Goal: Use online tool/utility

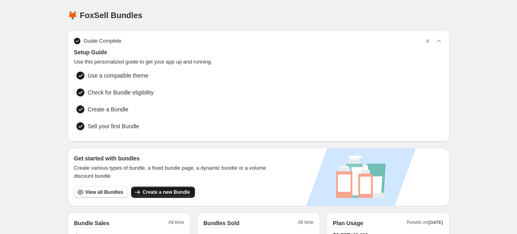
scroll to position [40, 0]
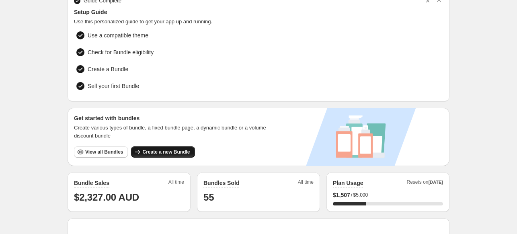
click at [159, 149] on span "Create a new Bundle" at bounding box center [165, 152] width 47 height 6
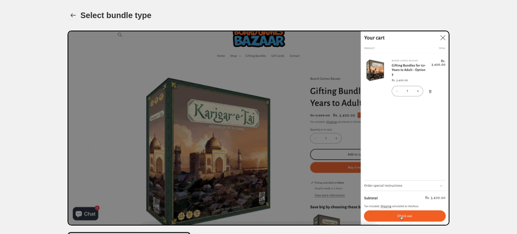
scroll to position [127, 0]
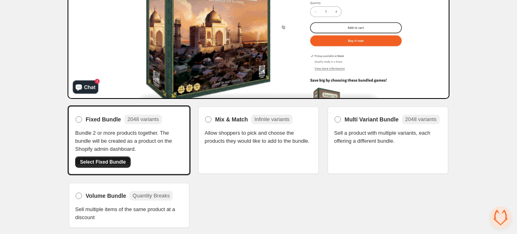
click at [100, 160] on span "Select Fixed Bundle" at bounding box center [103, 162] width 46 height 6
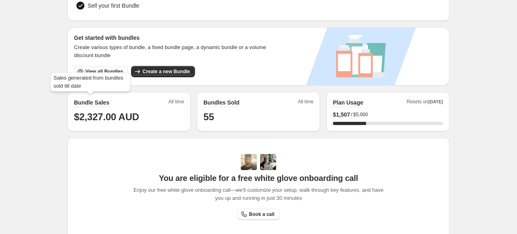
scroll to position [121, 0]
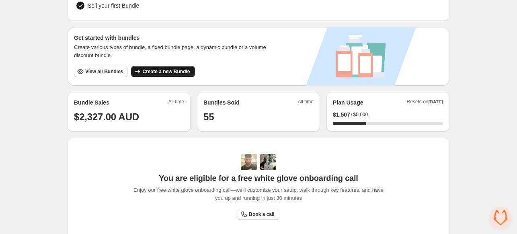
click at [157, 72] on span "Create a new Bundle" at bounding box center [165, 71] width 47 height 6
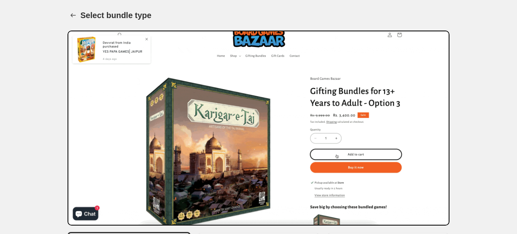
scroll to position [127, 0]
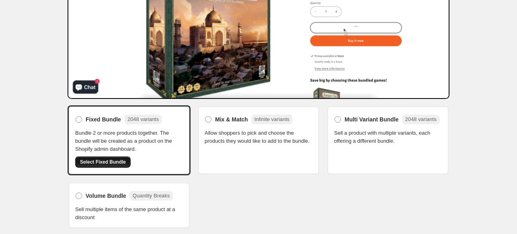
click at [100, 160] on span "Select Fixed Bundle" at bounding box center [103, 162] width 46 height 6
